Goal: Task Accomplishment & Management: Use online tool/utility

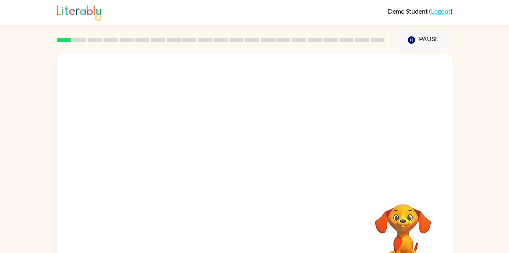
scroll to position [28, 0]
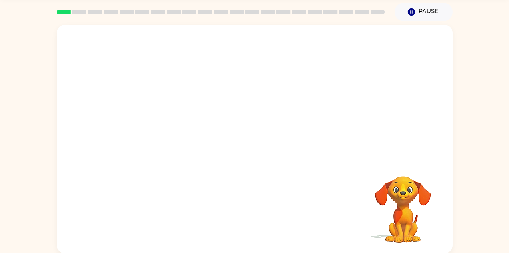
click at [248, 146] on div "Your browser must support playing .mp4 files to use Literably. Please try using…" at bounding box center [255, 139] width 396 height 228
click at [256, 140] on icon "button" at bounding box center [254, 142] width 9 height 9
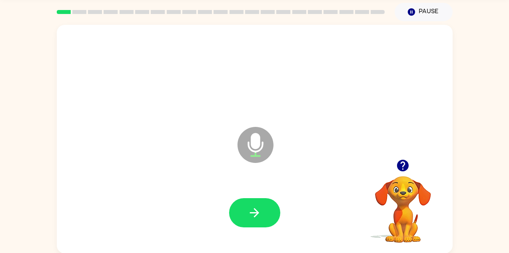
click at [258, 210] on icon "button" at bounding box center [255, 213] width 14 height 14
click at [256, 208] on icon "button" at bounding box center [255, 213] width 14 height 14
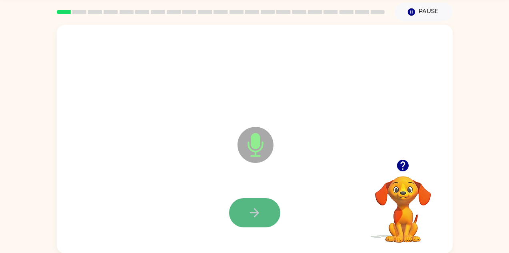
click at [250, 208] on icon "button" at bounding box center [255, 213] width 14 height 14
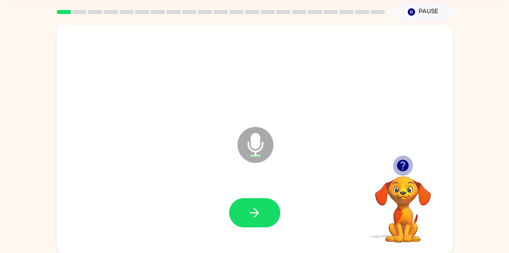
click at [405, 162] on icon "button" at bounding box center [403, 166] width 12 height 12
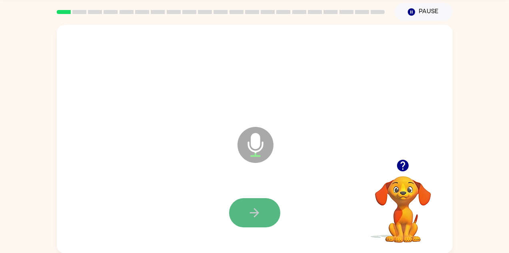
click at [253, 214] on icon "button" at bounding box center [255, 213] width 14 height 14
click at [262, 210] on button "button" at bounding box center [254, 212] width 51 height 29
click at [255, 214] on icon "button" at bounding box center [255, 213] width 14 height 14
click at [252, 212] on icon "button" at bounding box center [254, 212] width 9 height 9
click at [244, 219] on button "button" at bounding box center [254, 212] width 51 height 29
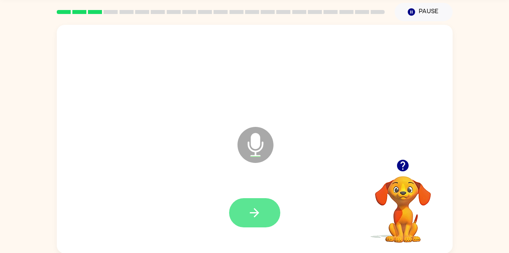
click at [261, 220] on button "button" at bounding box center [254, 212] width 51 height 29
click at [264, 210] on button "button" at bounding box center [254, 212] width 51 height 29
click at [254, 208] on icon "button" at bounding box center [254, 212] width 9 height 9
click at [258, 209] on icon "button" at bounding box center [255, 213] width 14 height 14
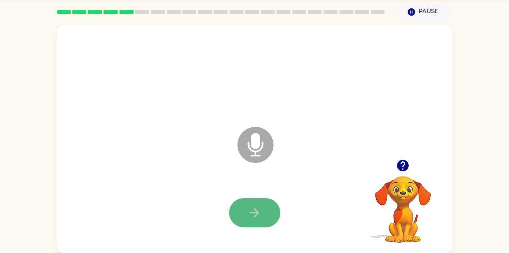
click at [254, 206] on icon "button" at bounding box center [255, 213] width 14 height 14
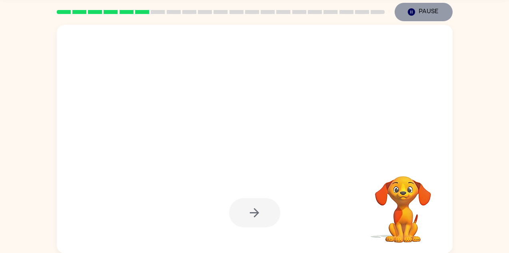
click at [426, 12] on button "Pause Pause" at bounding box center [424, 12] width 58 height 18
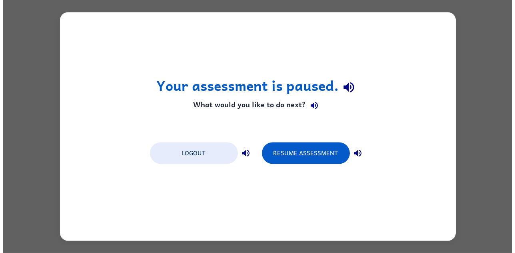
scroll to position [0, 0]
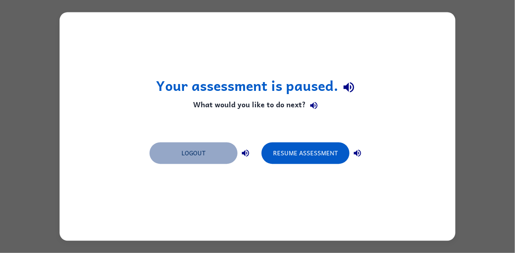
click at [186, 150] on button "Logout" at bounding box center [194, 153] width 88 height 22
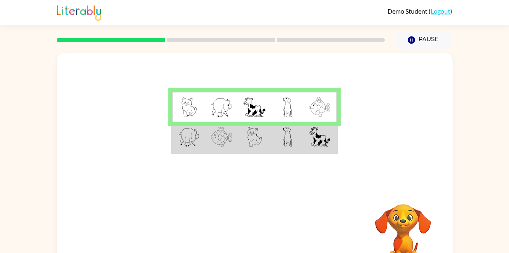
click at [203, 148] on td at bounding box center [188, 137] width 33 height 31
click at [198, 145] on img at bounding box center [189, 137] width 21 height 20
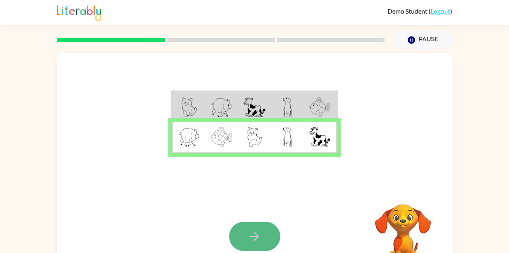
click at [252, 237] on icon "button" at bounding box center [255, 236] width 14 height 14
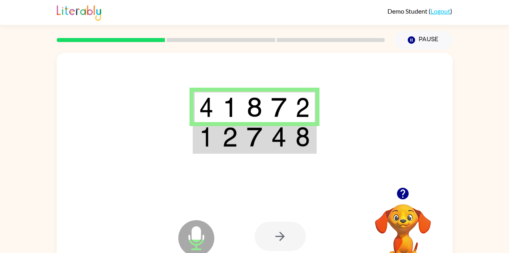
click at [252, 138] on img at bounding box center [254, 137] width 15 height 20
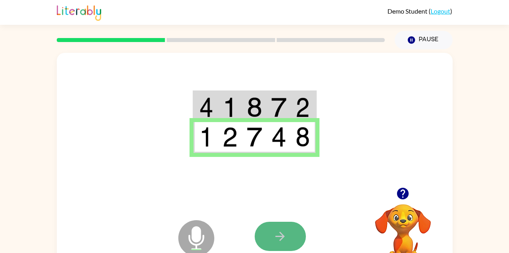
click at [282, 235] on icon "button" at bounding box center [280, 236] width 9 height 9
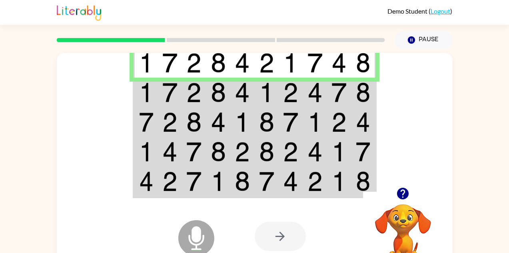
click at [270, 92] on img at bounding box center [266, 92] width 15 height 20
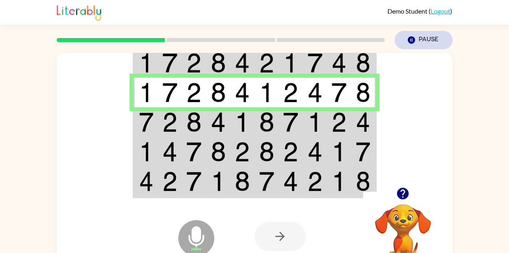
click at [416, 36] on icon "Pause" at bounding box center [411, 40] width 9 height 9
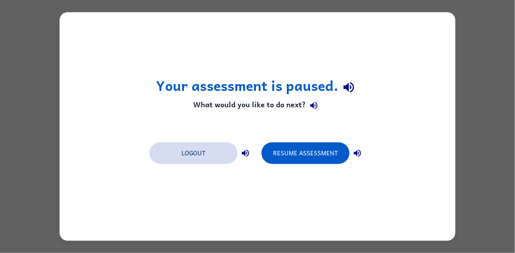
click at [183, 153] on button "Logout" at bounding box center [194, 153] width 88 height 22
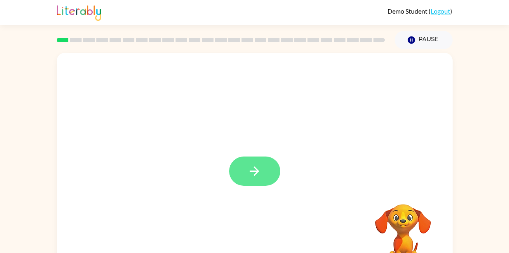
click at [249, 172] on icon "button" at bounding box center [255, 171] width 14 height 14
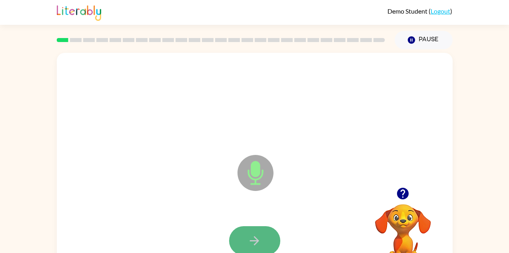
click at [260, 238] on icon "button" at bounding box center [255, 241] width 14 height 14
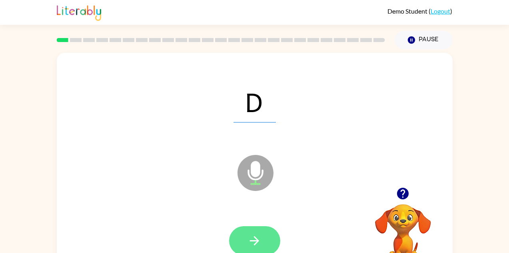
click at [262, 236] on button "button" at bounding box center [254, 240] width 51 height 29
click at [244, 239] on button "button" at bounding box center [254, 240] width 51 height 29
click at [250, 241] on icon "button" at bounding box center [255, 241] width 14 height 14
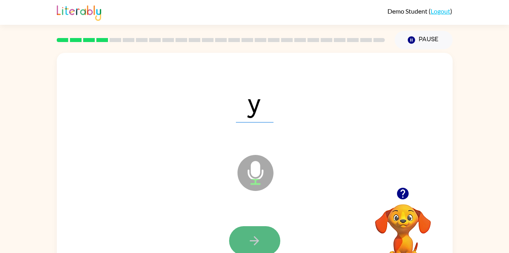
click at [259, 239] on icon "button" at bounding box center [255, 241] width 14 height 14
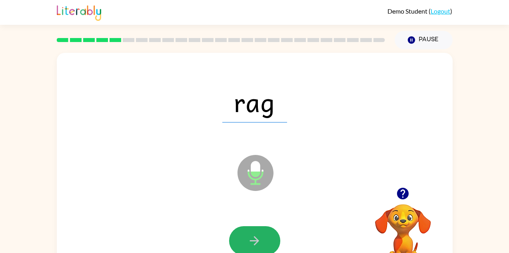
click at [260, 242] on icon "button" at bounding box center [255, 241] width 14 height 14
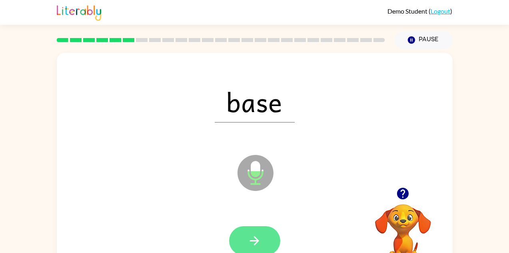
click at [256, 229] on button "button" at bounding box center [254, 240] width 51 height 29
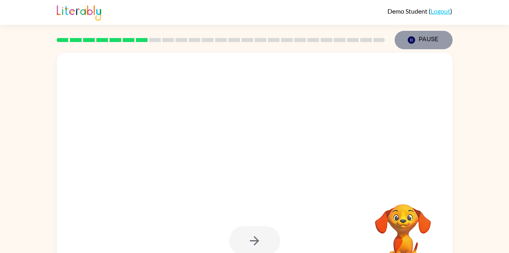
click at [424, 39] on button "Pause Pause" at bounding box center [424, 40] width 58 height 18
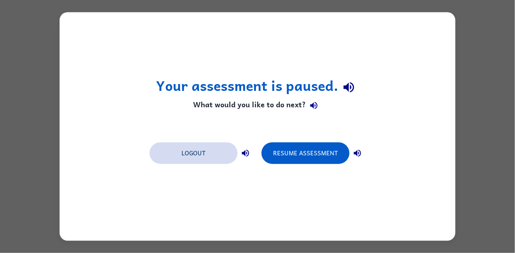
click at [196, 152] on button "Logout" at bounding box center [194, 153] width 88 height 22
